Goal: Learn about a topic

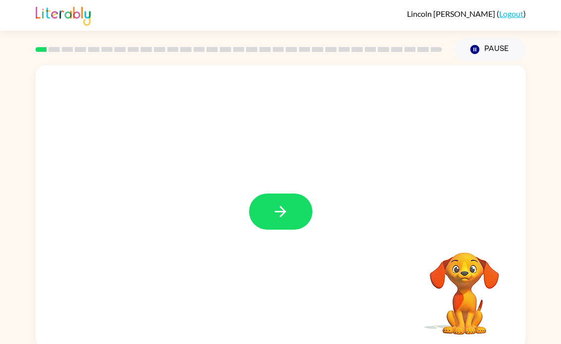
click at [281, 215] on icon "button" at bounding box center [280, 211] width 17 height 17
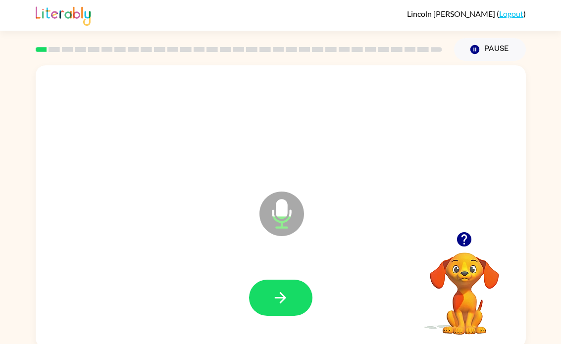
click at [286, 300] on icon "button" at bounding box center [280, 297] width 17 height 17
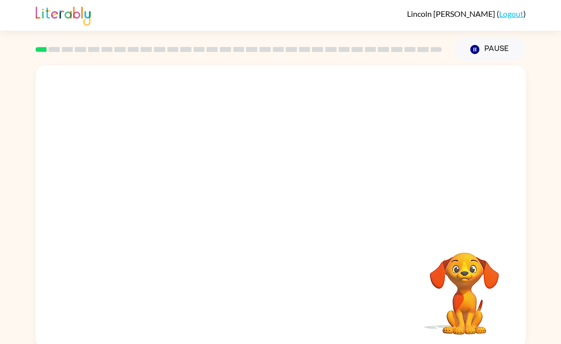
click at [462, 269] on video "Your browser must support playing .mp4 files to use Literably. Please try using…" at bounding box center [464, 286] width 99 height 99
click at [282, 295] on div at bounding box center [280, 298] width 63 height 36
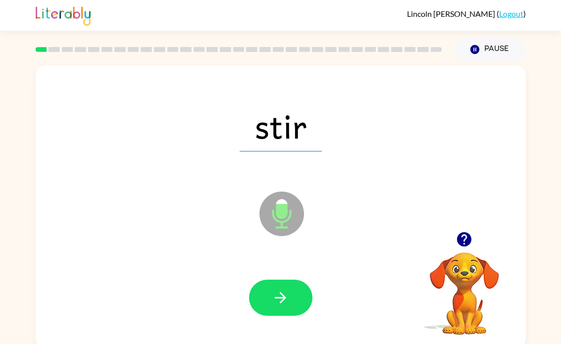
click at [292, 303] on button "button" at bounding box center [280, 298] width 63 height 36
click at [286, 306] on icon "button" at bounding box center [280, 297] width 17 height 17
click at [295, 302] on button "button" at bounding box center [280, 298] width 63 height 36
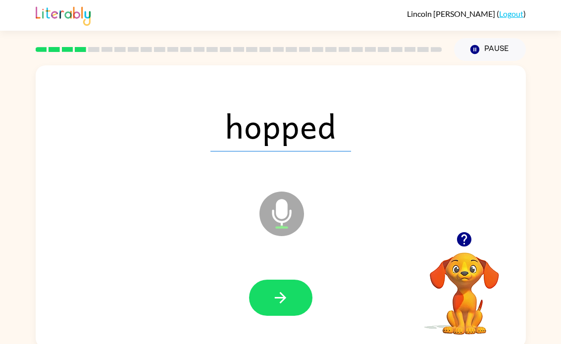
click at [307, 309] on button "button" at bounding box center [280, 298] width 63 height 36
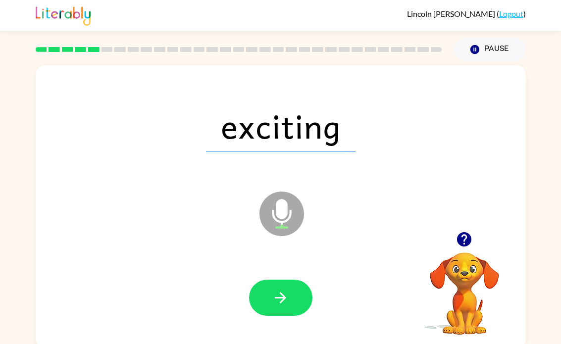
click at [299, 304] on button "button" at bounding box center [280, 298] width 63 height 36
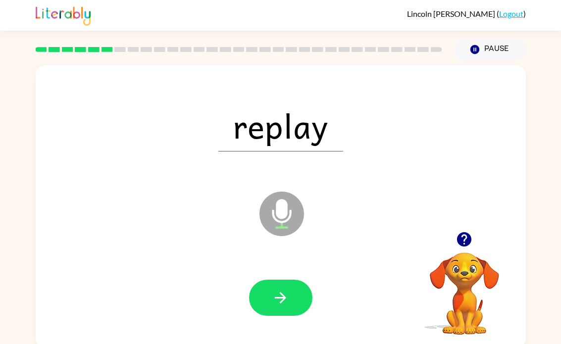
click at [297, 303] on button "button" at bounding box center [280, 298] width 63 height 36
click at [300, 313] on button "button" at bounding box center [280, 298] width 63 height 36
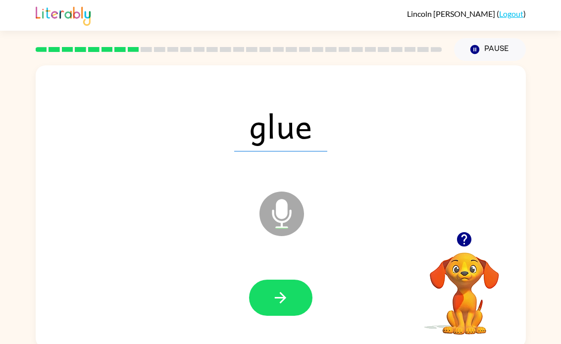
click at [300, 298] on button "button" at bounding box center [280, 298] width 63 height 36
click at [299, 299] on button "button" at bounding box center [280, 298] width 63 height 36
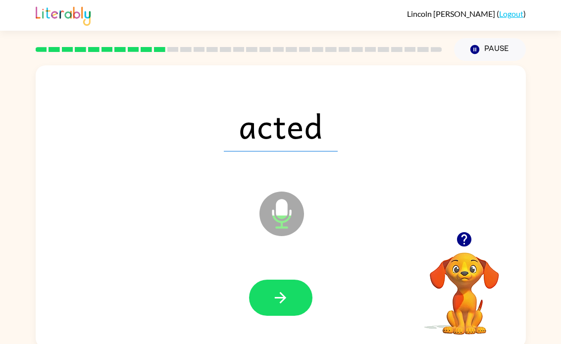
click at [301, 308] on button "button" at bounding box center [280, 298] width 63 height 36
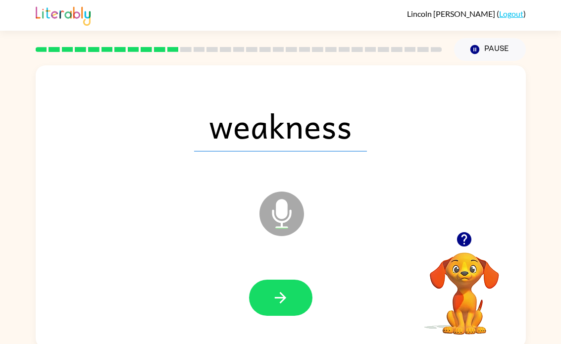
click at [304, 310] on button "button" at bounding box center [280, 298] width 63 height 36
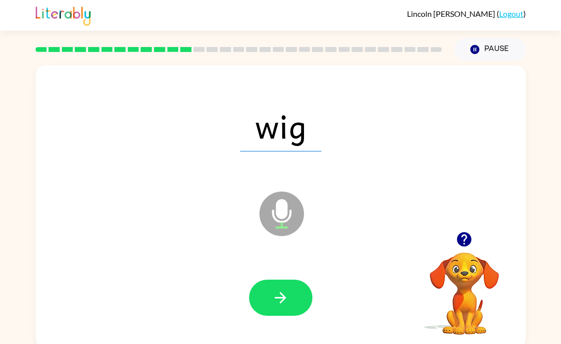
click at [298, 307] on button "button" at bounding box center [280, 298] width 63 height 36
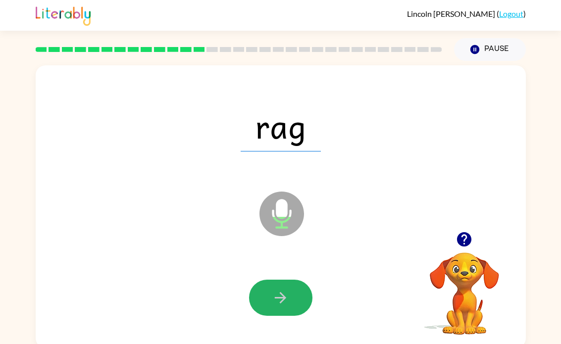
click at [301, 305] on button "button" at bounding box center [280, 298] width 63 height 36
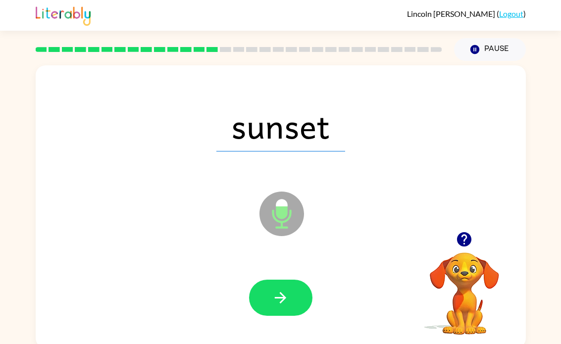
click at [291, 300] on button "button" at bounding box center [280, 298] width 63 height 36
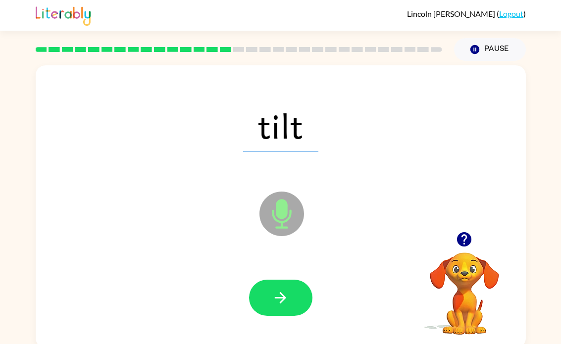
click at [301, 308] on button "button" at bounding box center [280, 298] width 63 height 36
click at [305, 303] on button "button" at bounding box center [280, 298] width 63 height 36
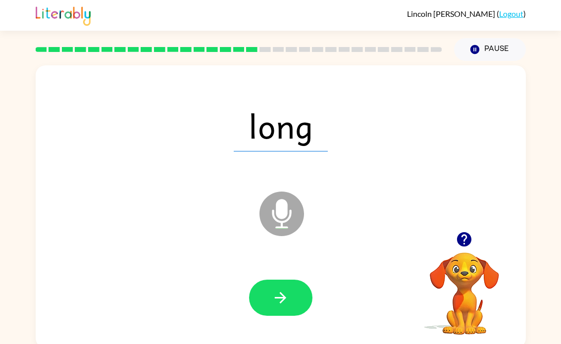
click at [308, 306] on button "button" at bounding box center [280, 298] width 63 height 36
click at [304, 302] on button "button" at bounding box center [280, 298] width 63 height 36
click at [304, 304] on button "button" at bounding box center [280, 298] width 63 height 36
click at [297, 301] on button "button" at bounding box center [280, 298] width 63 height 36
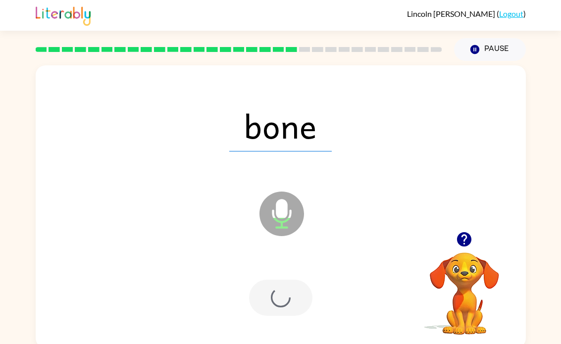
click at [297, 300] on div at bounding box center [280, 298] width 63 height 36
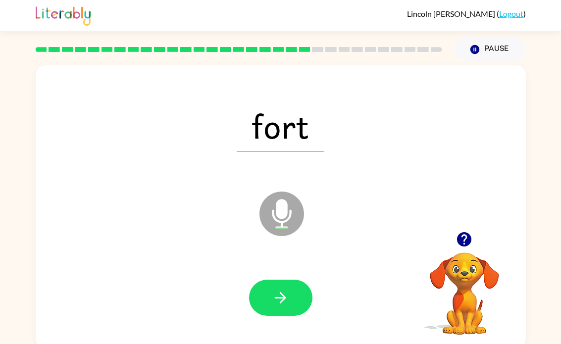
click at [301, 305] on button "button" at bounding box center [280, 298] width 63 height 36
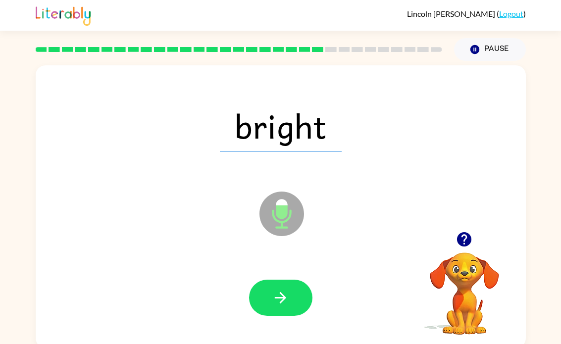
click at [297, 301] on button "button" at bounding box center [280, 298] width 63 height 36
click at [300, 303] on button "button" at bounding box center [280, 298] width 63 height 36
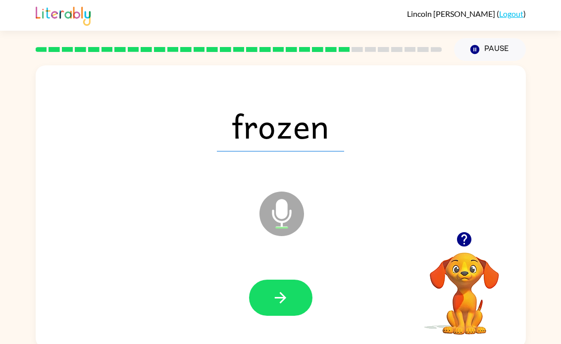
click at [303, 303] on button "button" at bounding box center [280, 298] width 63 height 36
click at [288, 288] on button "button" at bounding box center [280, 298] width 63 height 36
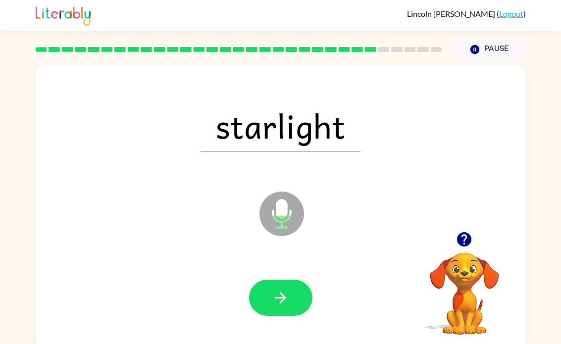
click at [293, 296] on button "button" at bounding box center [280, 298] width 63 height 36
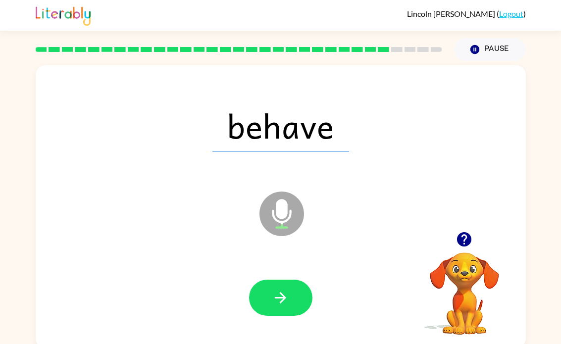
click at [289, 298] on button "button" at bounding box center [280, 298] width 63 height 36
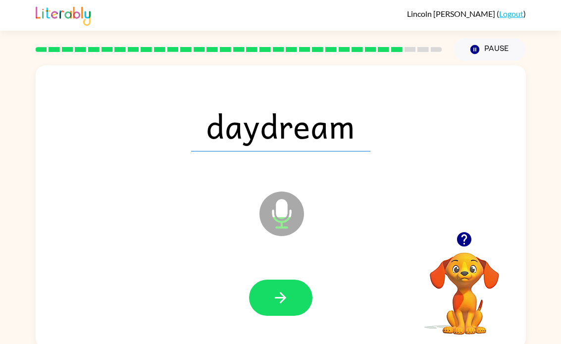
click at [294, 300] on button "button" at bounding box center [280, 298] width 63 height 36
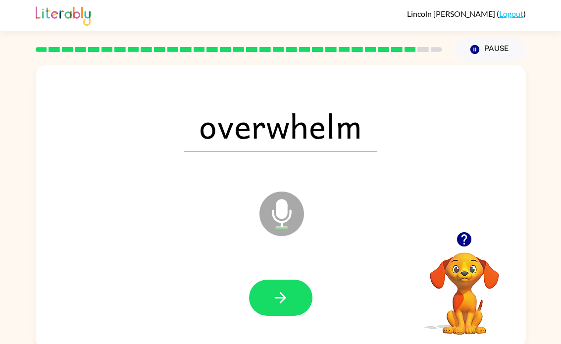
click at [300, 299] on button "button" at bounding box center [280, 298] width 63 height 36
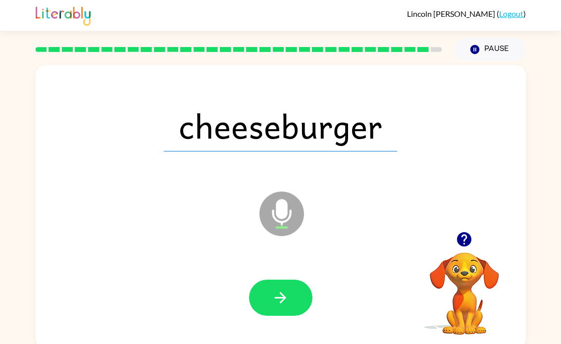
click at [276, 311] on button "button" at bounding box center [280, 298] width 63 height 36
